Goal: Entertainment & Leisure: Consume media (video, audio)

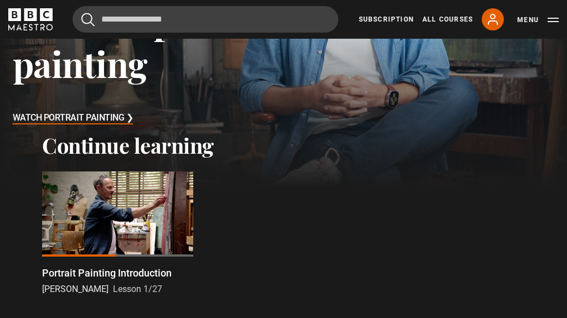
scroll to position [169, 0]
click at [112, 225] on div at bounding box center [117, 214] width 151 height 85
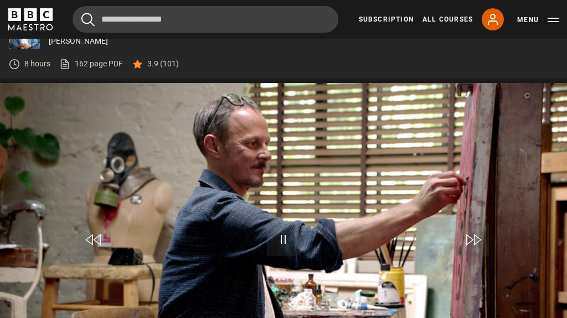
scroll to position [451, 0]
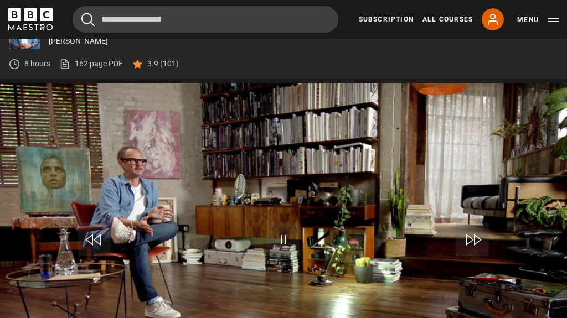
scroll to position [451, 0]
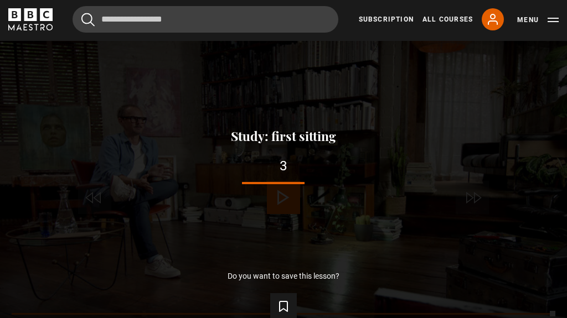
click at [283, 313] on icon "Video Player" at bounding box center [283, 306] width 13 height 13
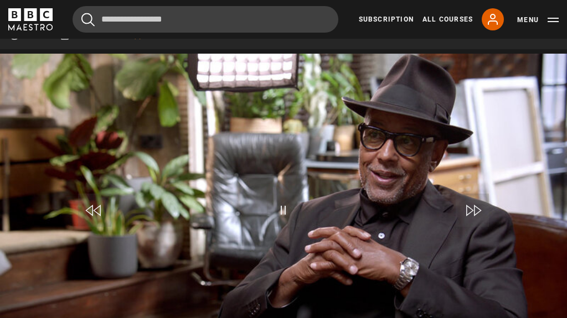
scroll to position [437, 0]
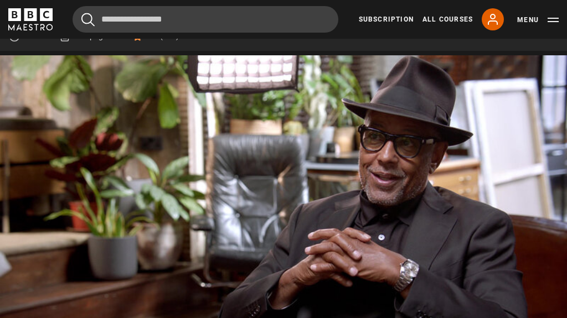
click at [388, 241] on video-js "Video Player is loading. Play Lesson Study: first sitting 10s Skip Back 10 seco…" at bounding box center [283, 214] width 567 height 319
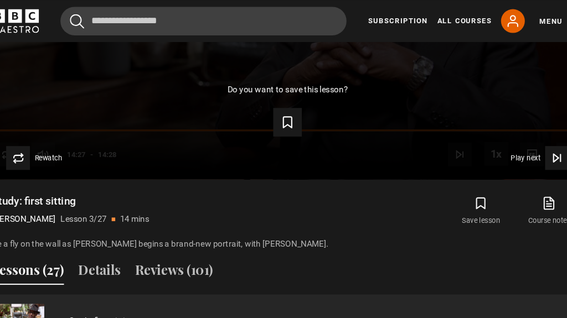
scroll to position [642, 0]
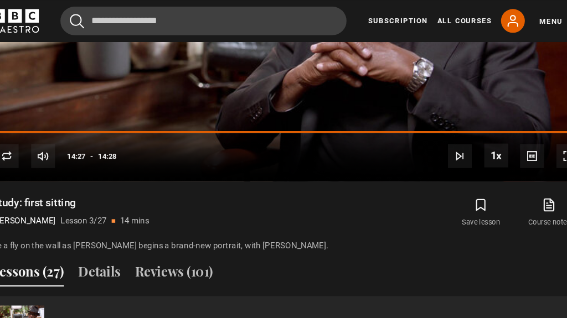
click at [522, 196] on icon at bounding box center [526, 190] width 9 height 11
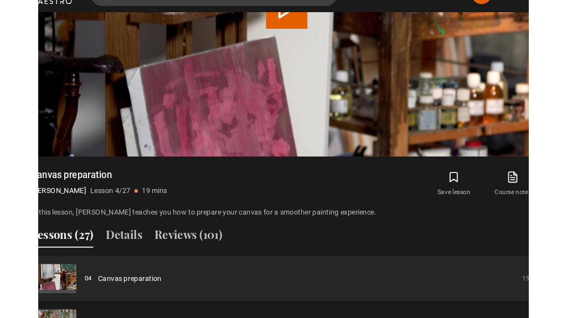
scroll to position [642, 0]
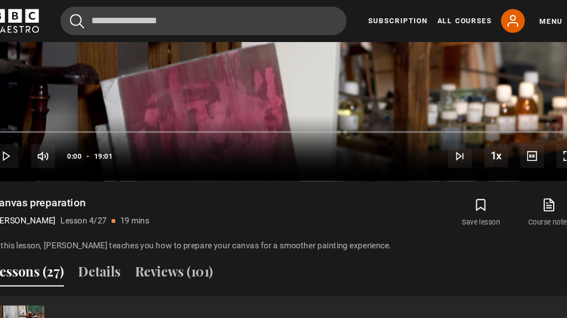
click at [294, 108] on video-js "Video Player is loading. Play Lesson Canvas preparation 10s Skip Back 10 second…" at bounding box center [283, 9] width 567 height 319
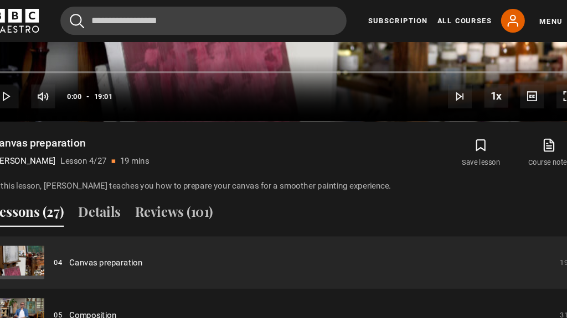
scroll to position [698, 0]
click at [113, 250] on link "Canvas preparation" at bounding box center [115, 244] width 68 height 12
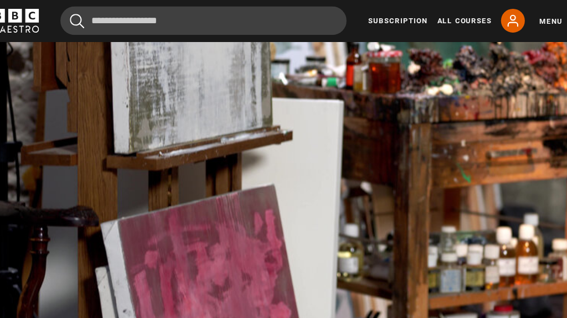
scroll to position [510, 0]
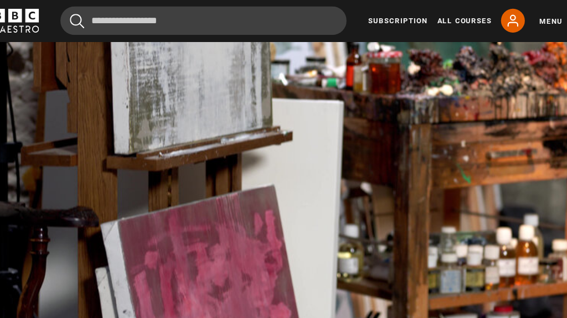
click at [522, 329] on icon at bounding box center [526, 323] width 9 height 11
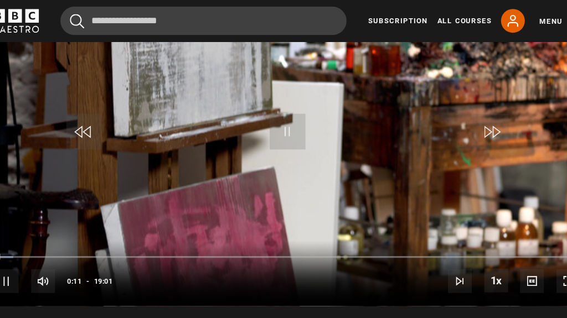
scroll to position [500, 0]
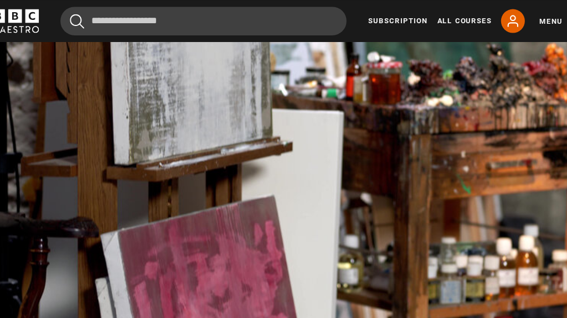
click at [244, 209] on video-js "Video Player is loading. Play Lesson Canvas preparation 10s Skip Back 10 second…" at bounding box center [283, 151] width 567 height 319
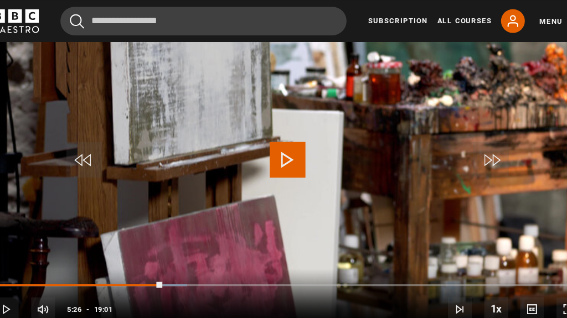
click at [7, 206] on video-js "Video Player is loading. Play Lesson Canvas preparation 10s Skip Back 10 second…" at bounding box center [283, 151] width 567 height 319
